Goal: Information Seeking & Learning: Learn about a topic

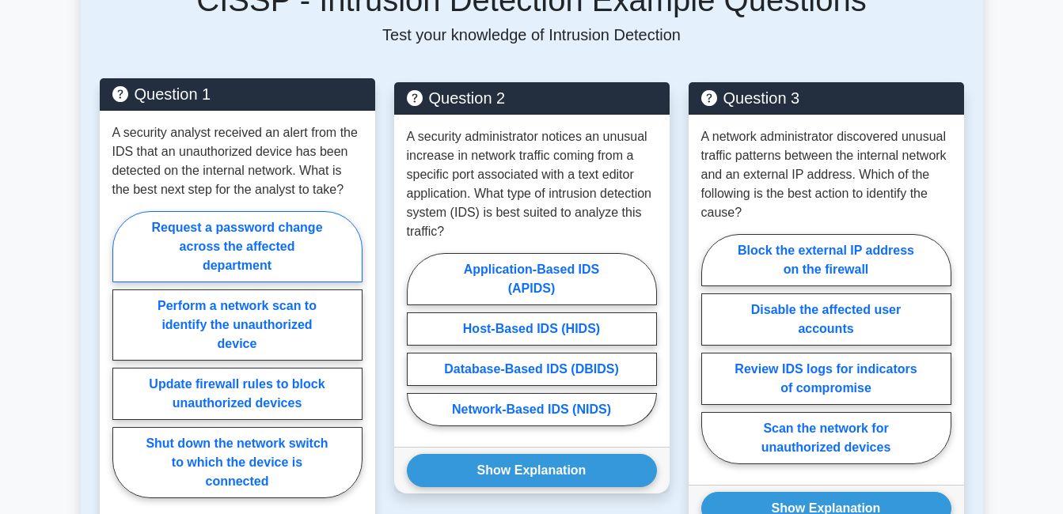
scroll to position [1345, 0]
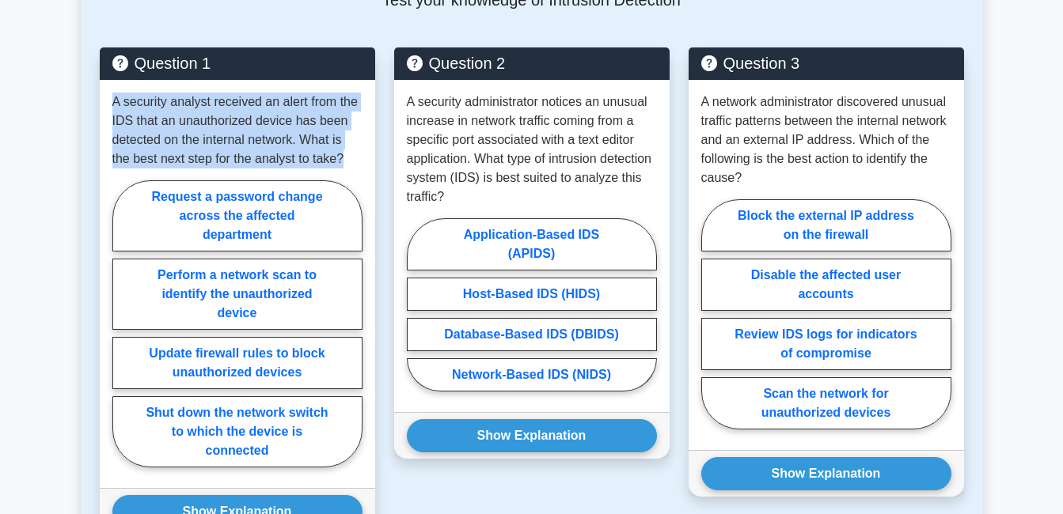
drag, startPoint x: 115, startPoint y: 85, endPoint x: 377, endPoint y: 138, distance: 268.2
click at [377, 138] on div "Question 1 A security analyst received an alert from the IDS that an unauthoriz…" at bounding box center [237, 300] width 294 height 506
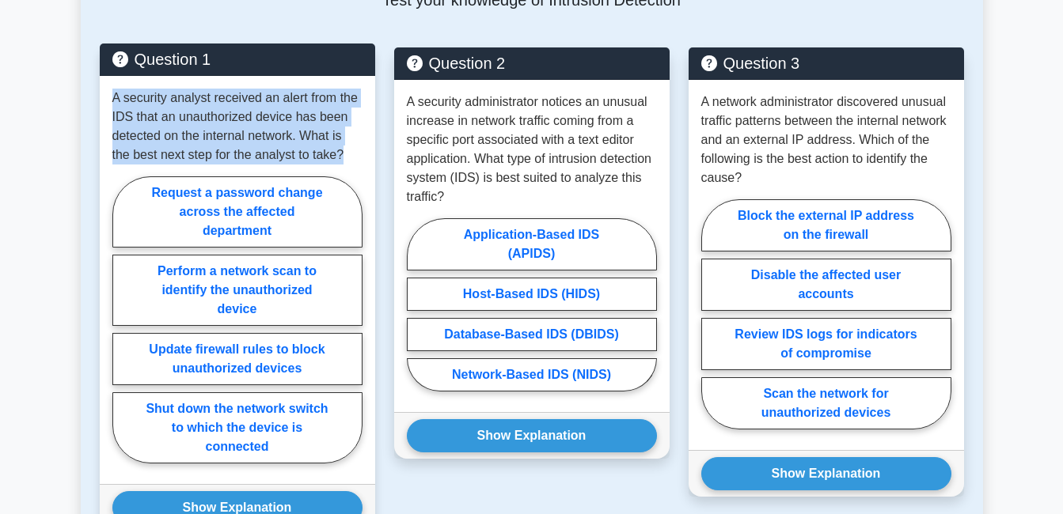
drag, startPoint x: 377, startPoint y: 138, endPoint x: 321, endPoint y: 116, distance: 60.4
copy p "A security analyst received an alert from the IDS that an unauthorized device h…"
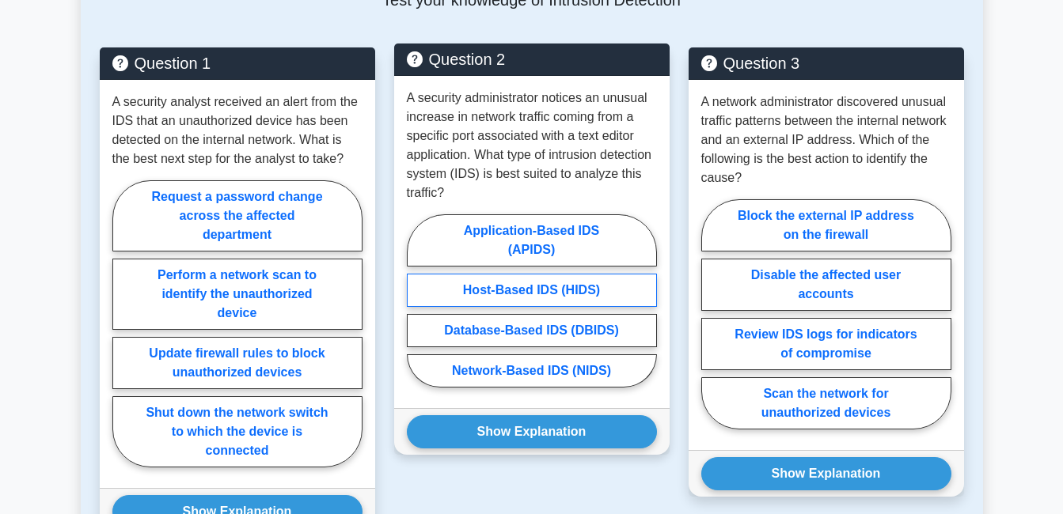
click at [548, 274] on label "Host-Based IDS (HIDS)" at bounding box center [532, 290] width 250 height 33
click at [417, 301] on input "Host-Based IDS (HIDS)" at bounding box center [412, 306] width 10 height 10
radio input "true"
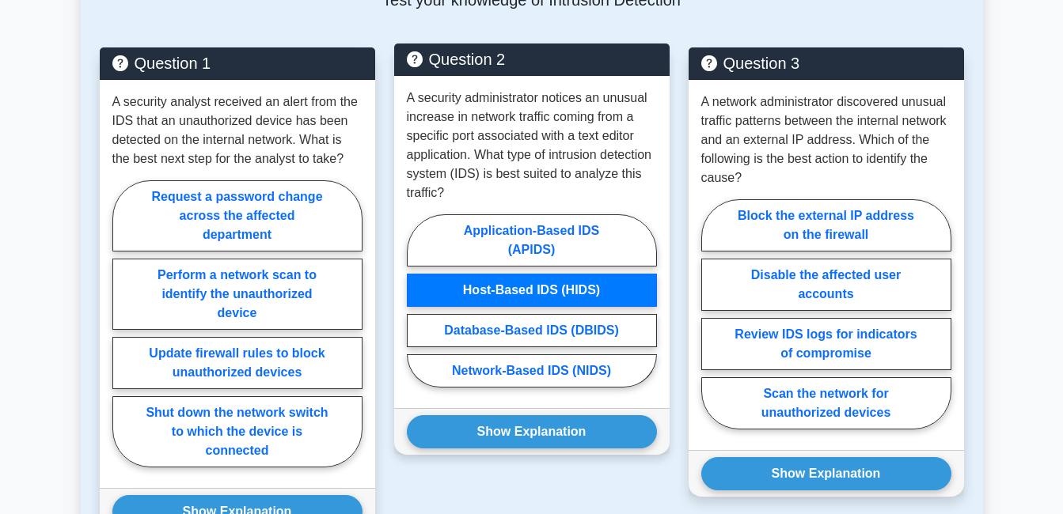
click at [548, 274] on label "Host-Based IDS (HIDS)" at bounding box center [532, 290] width 250 height 33
click at [417, 301] on input "Host-Based IDS (HIDS)" at bounding box center [412, 306] width 10 height 10
click at [548, 274] on label "Host-Based IDS (HIDS)" at bounding box center [532, 290] width 250 height 33
click at [417, 301] on input "Host-Based IDS (HIDS)" at bounding box center [412, 306] width 10 height 10
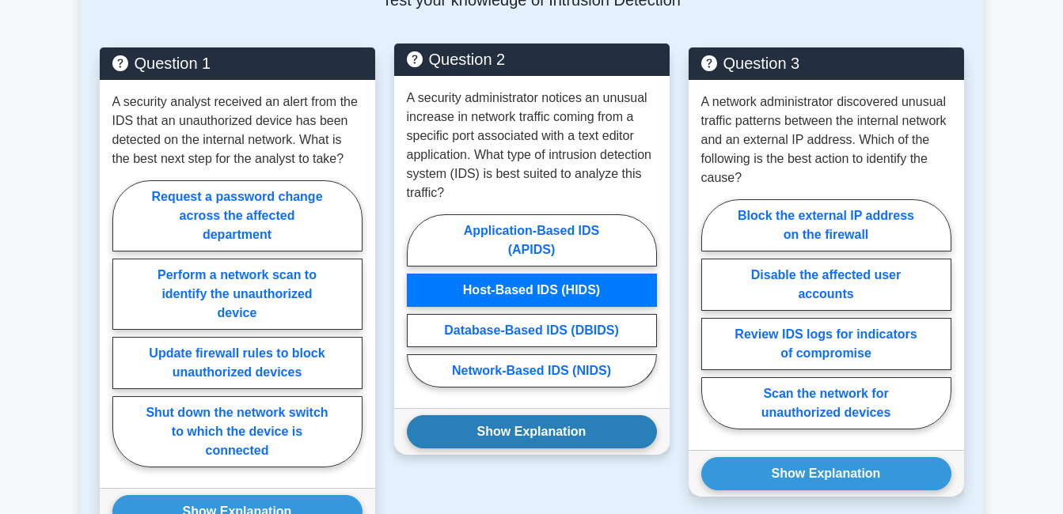
click at [567, 422] on button "Show Explanation" at bounding box center [532, 431] width 250 height 33
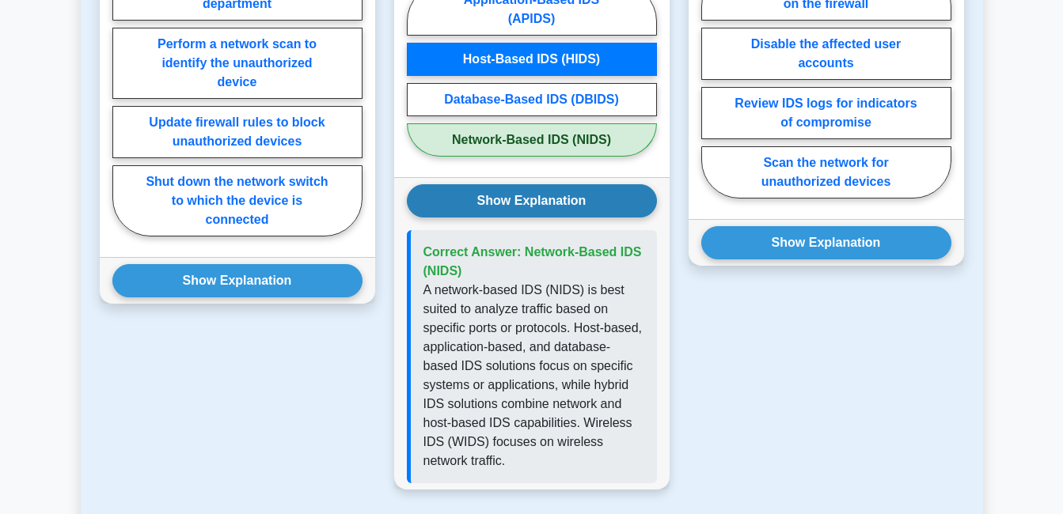
scroll to position [1583, 0]
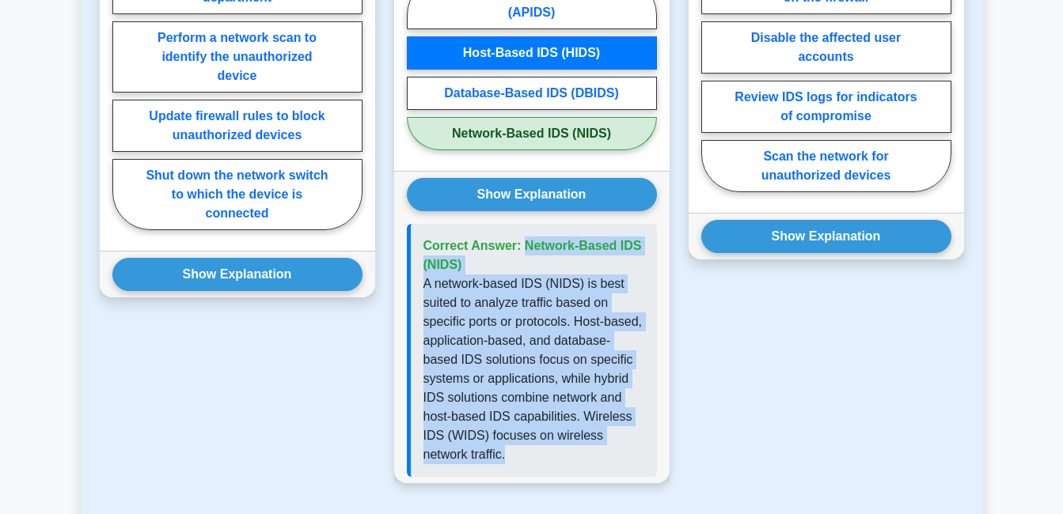
drag, startPoint x: 426, startPoint y: 223, endPoint x: 480, endPoint y: 435, distance: 218.8
click at [480, 435] on div "Correct Answer: Network-Based IDS (NIDS)" at bounding box center [532, 350] width 250 height 253
copy div "Correct Answer: Network-Based IDS (NIDS) A network-based IDS (NIDS) is best sui…"
